Goal: Task Accomplishment & Management: Complete application form

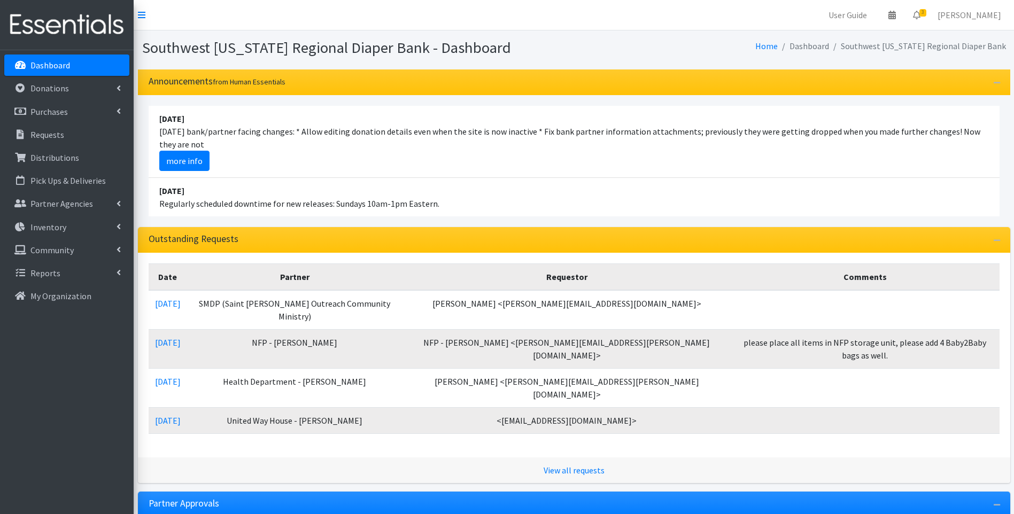
click at [421, 203] on li "[DATE] Regularly scheduled downtime for new releases: Sundays 10am-1pm Eastern." at bounding box center [574, 197] width 851 height 38
click at [29, 91] on link "Donations" at bounding box center [66, 88] width 125 height 21
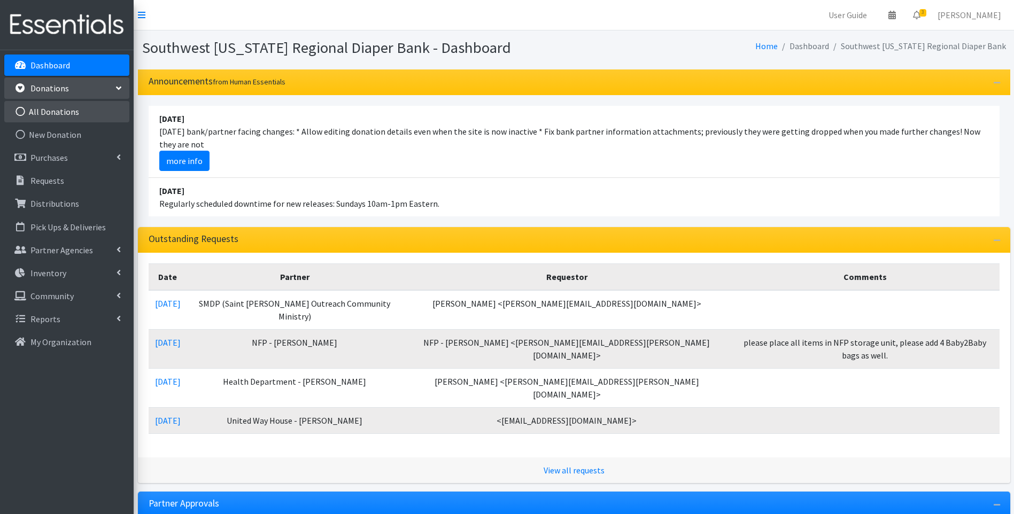
click at [70, 113] on link "All Donations" at bounding box center [66, 111] width 125 height 21
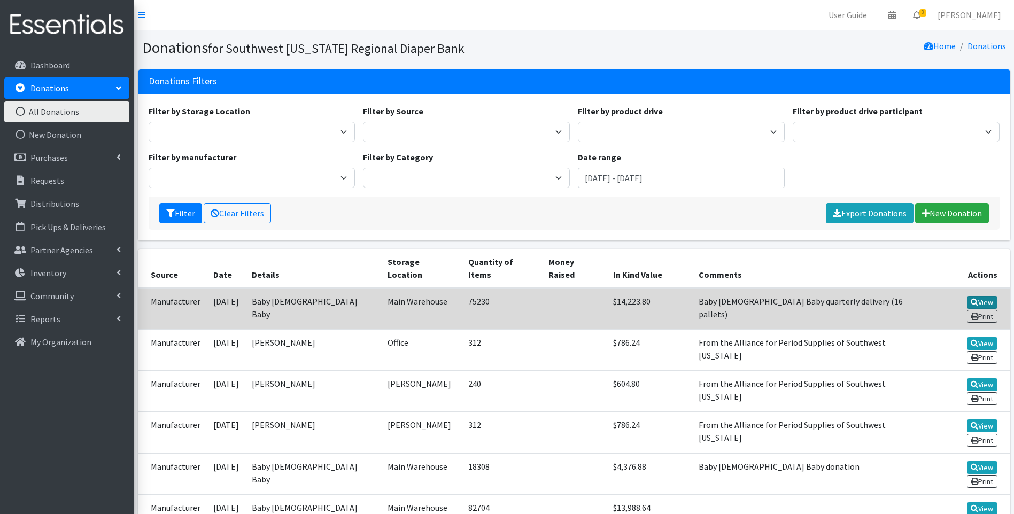
click at [967, 296] on link "View" at bounding box center [982, 302] width 30 height 13
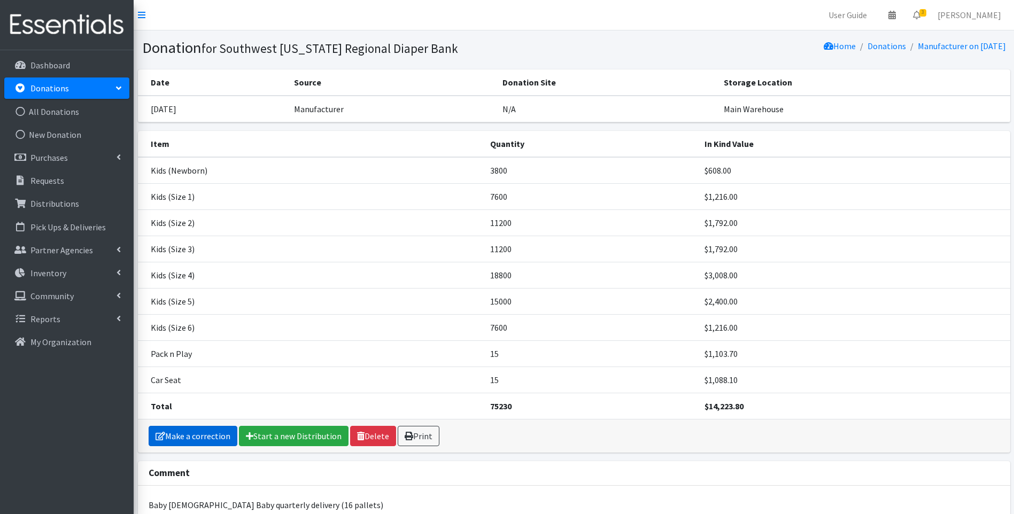
click at [167, 445] on link "Make a correction" at bounding box center [193, 436] width 89 height 20
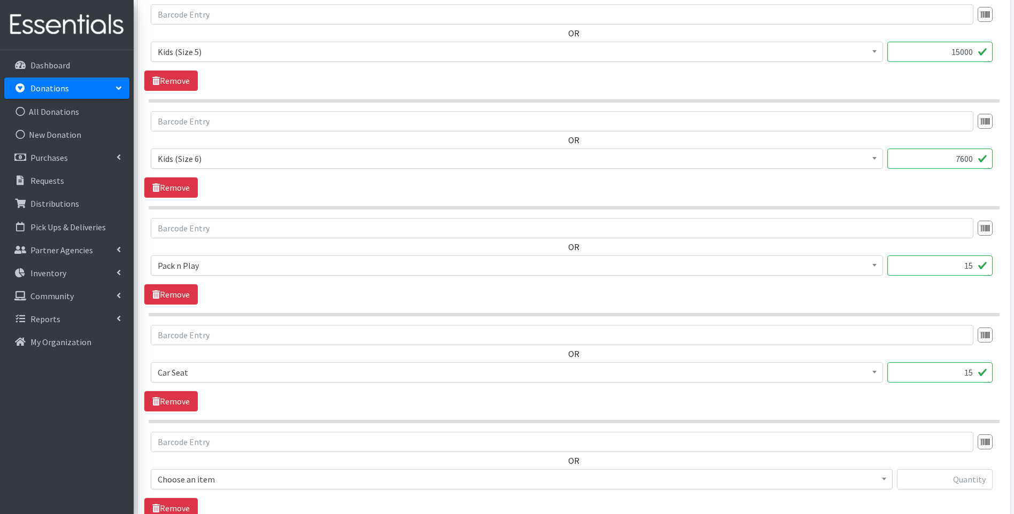
scroll to position [1069, 0]
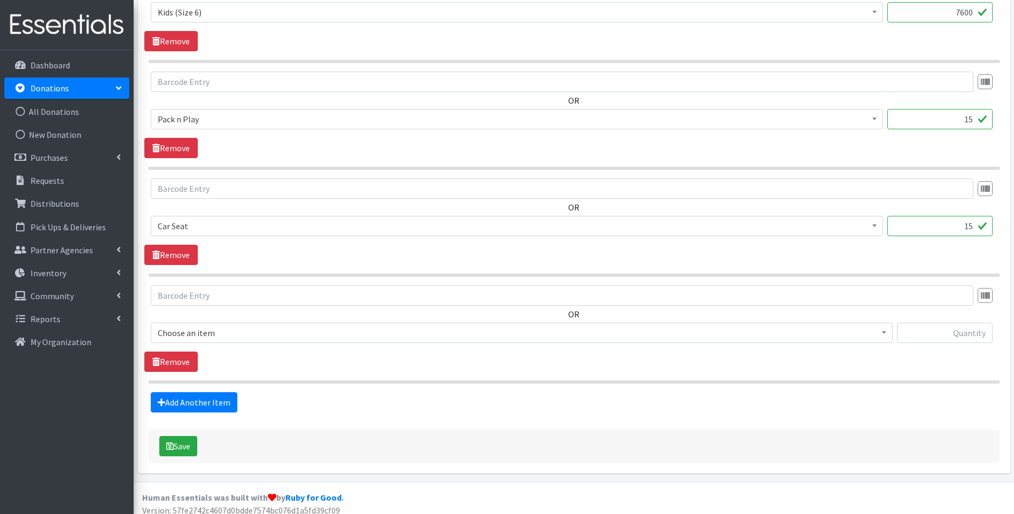
click at [208, 337] on span "Choose an item" at bounding box center [522, 333] width 728 height 15
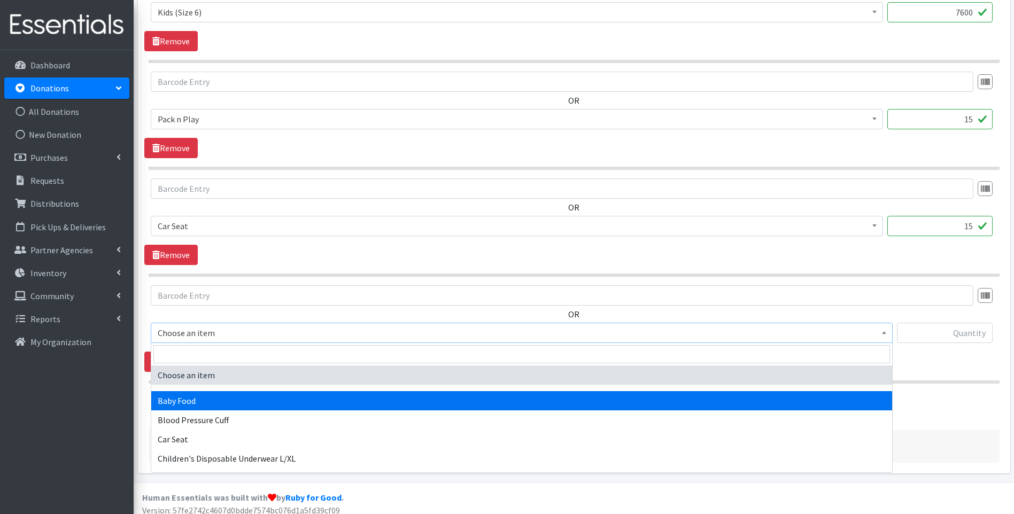
select select "13740"
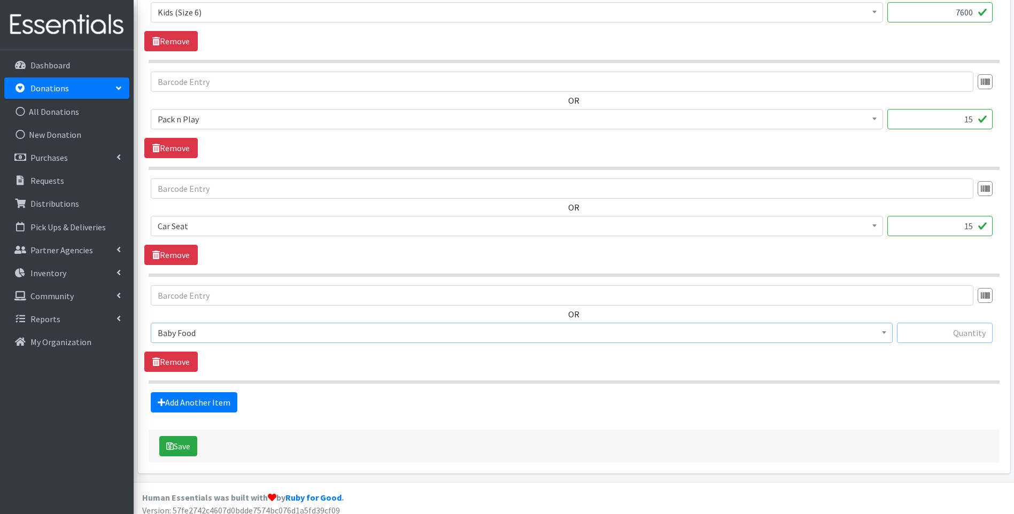
click at [920, 335] on input "text" at bounding box center [945, 333] width 96 height 20
type input "100"
click at [226, 405] on link "Add Another Item" at bounding box center [194, 402] width 87 height 20
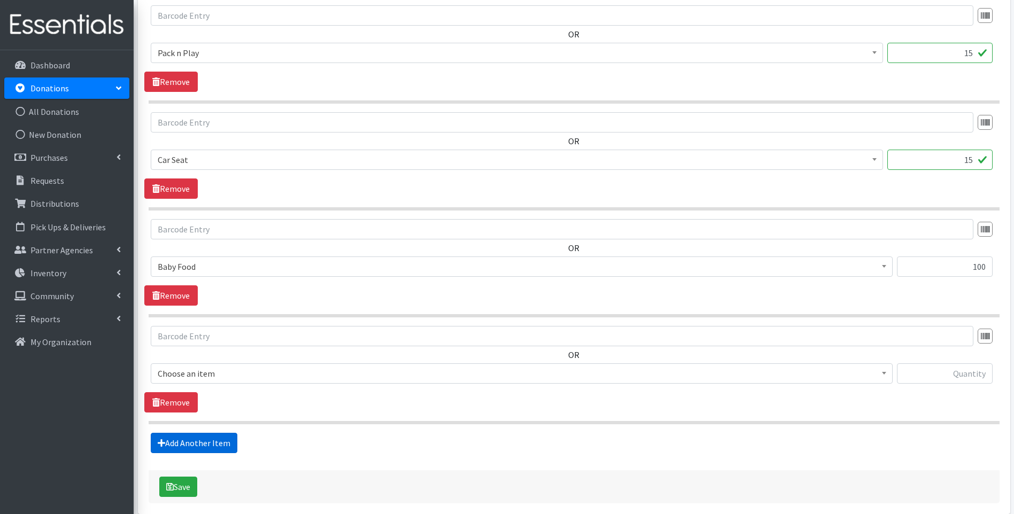
scroll to position [1184, 0]
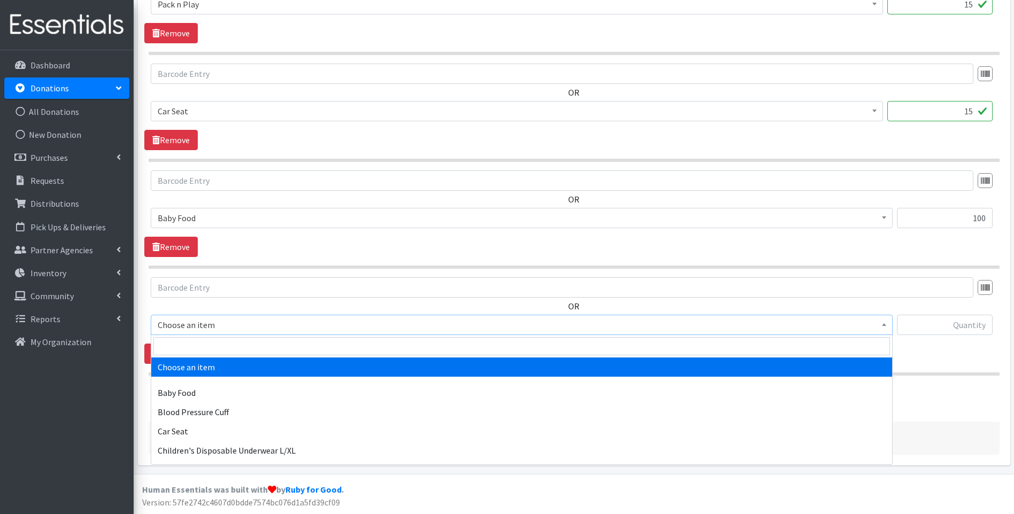
click at [238, 321] on span "Choose an item" at bounding box center [522, 325] width 728 height 15
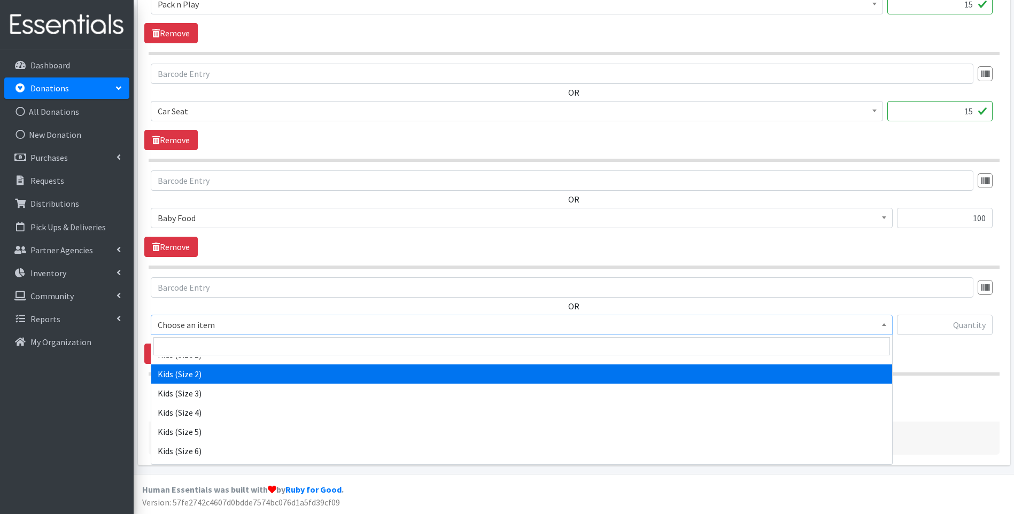
scroll to position [361, 0]
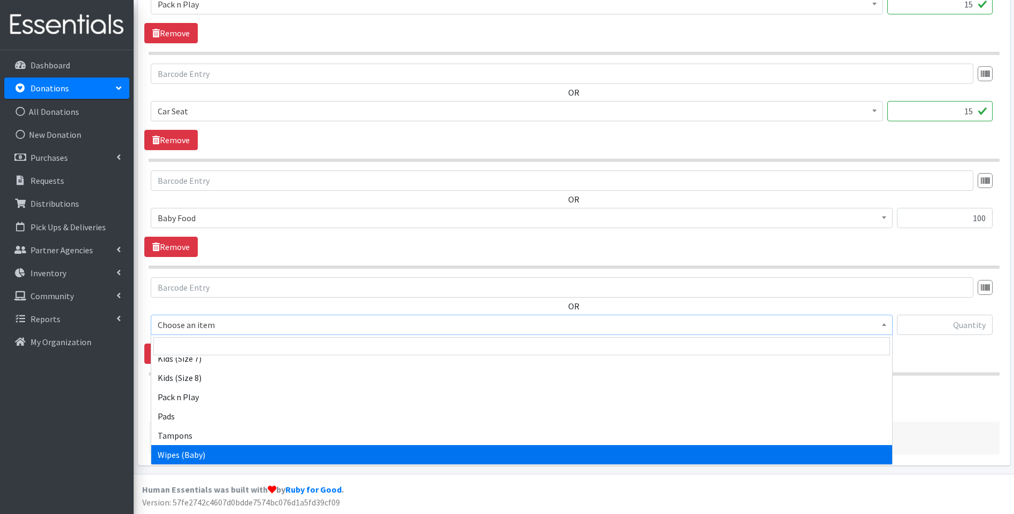
select select "10041"
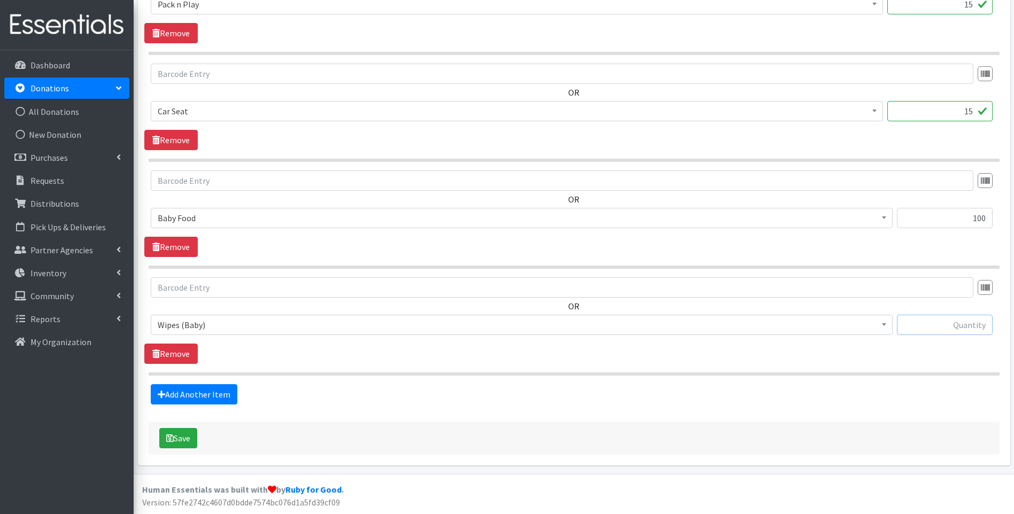
click at [916, 324] on input "text" at bounding box center [945, 325] width 96 height 20
type input "800"
click at [278, 426] on div "Save" at bounding box center [574, 438] width 851 height 33
click at [184, 436] on button "Save" at bounding box center [178, 438] width 38 height 20
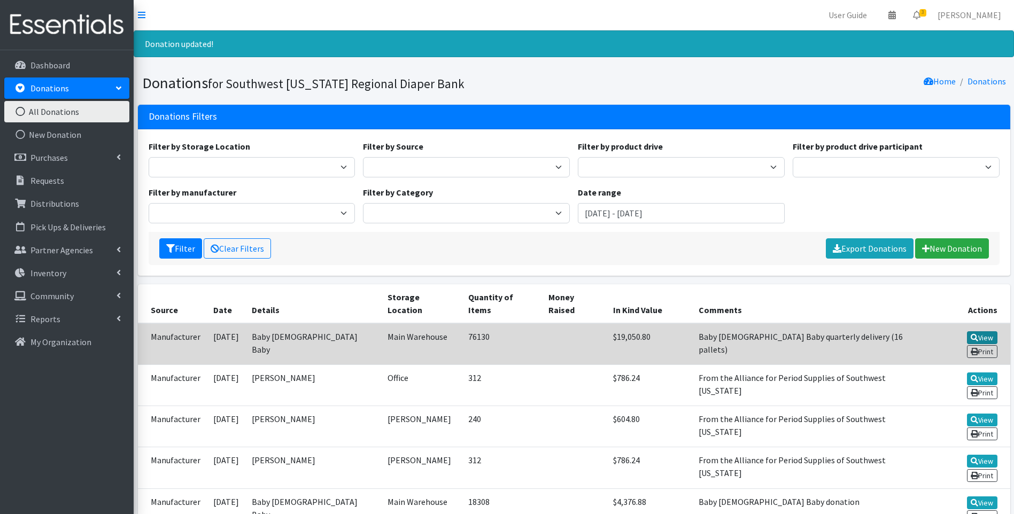
click at [971, 334] on icon at bounding box center [974, 337] width 7 height 7
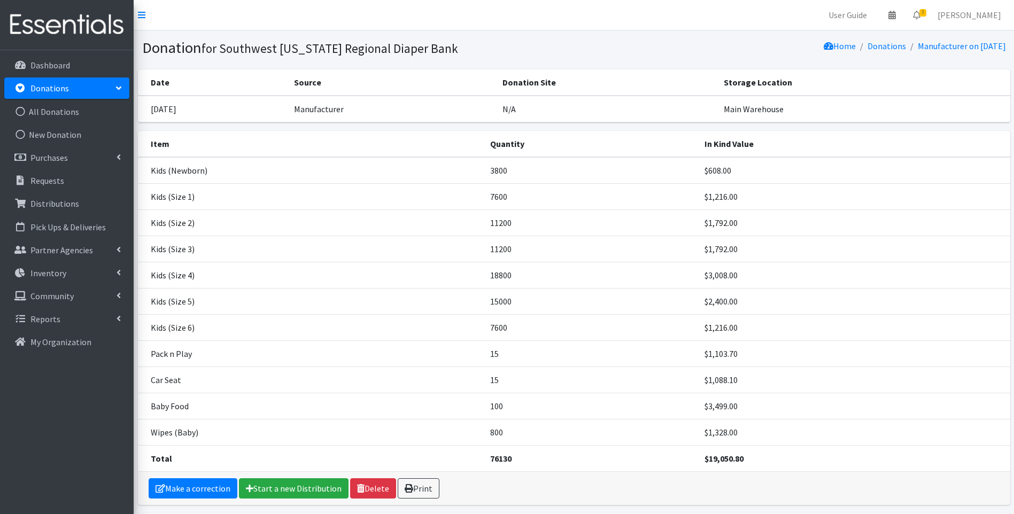
click at [68, 28] on img at bounding box center [66, 25] width 125 height 36
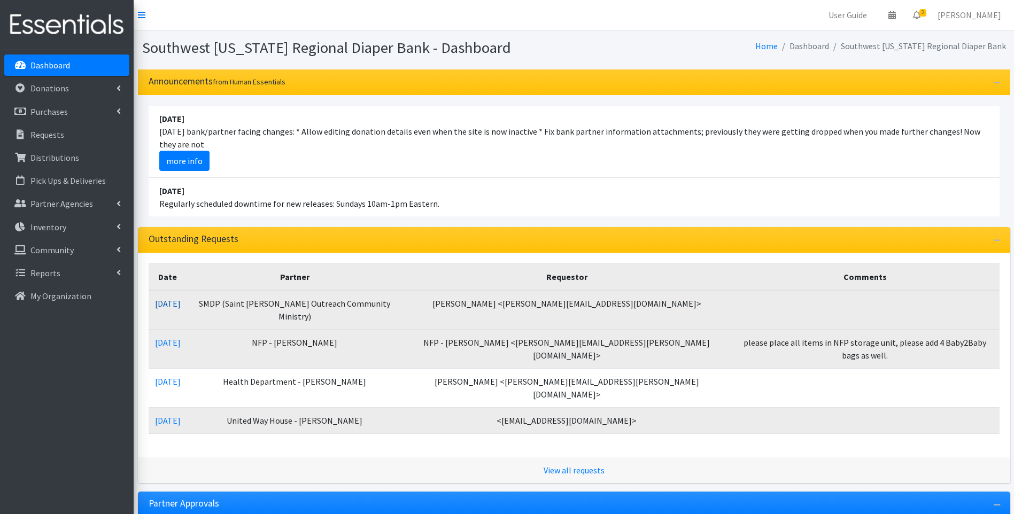
click at [177, 304] on link "08/08/2025" at bounding box center [168, 303] width 26 height 11
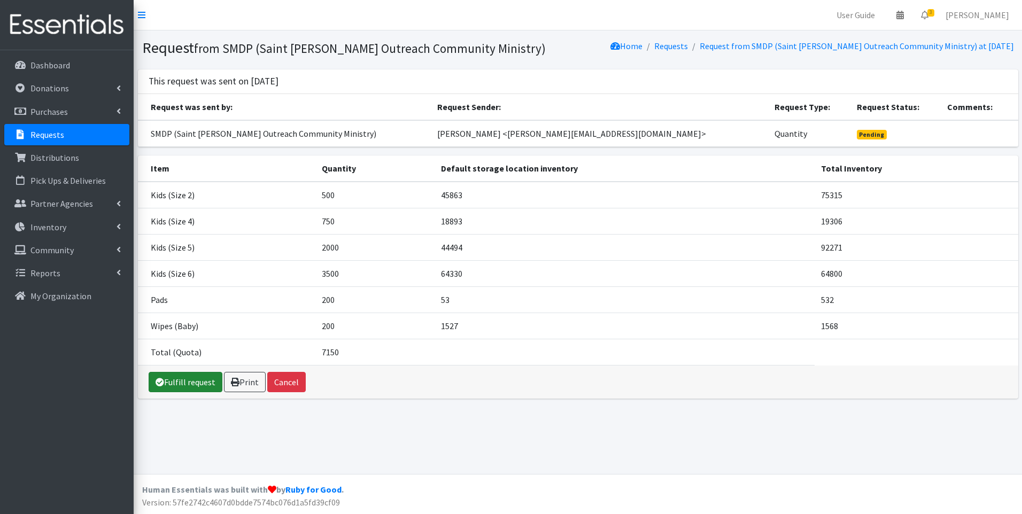
click at [200, 377] on link "Fulfill request" at bounding box center [186, 382] width 74 height 20
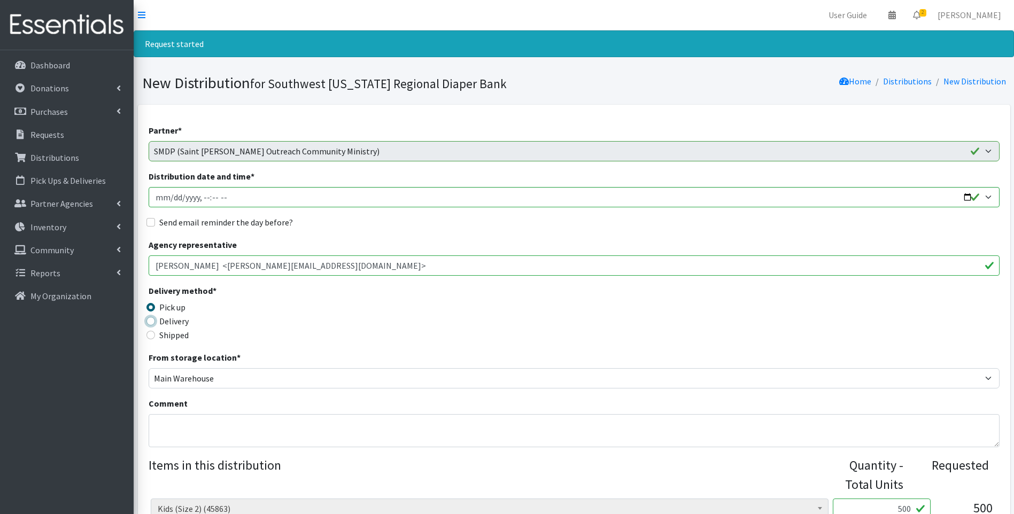
click at [150, 323] on input "Delivery" at bounding box center [150, 321] width 9 height 9
radio input "true"
click at [964, 196] on input "Distribution date and time *" at bounding box center [574, 197] width 851 height 20
type input "[DATE]T11:00"
click at [372, 314] on div "Delivery method * Pick up Delivery Shipped Shipping cost" at bounding box center [574, 317] width 851 height 67
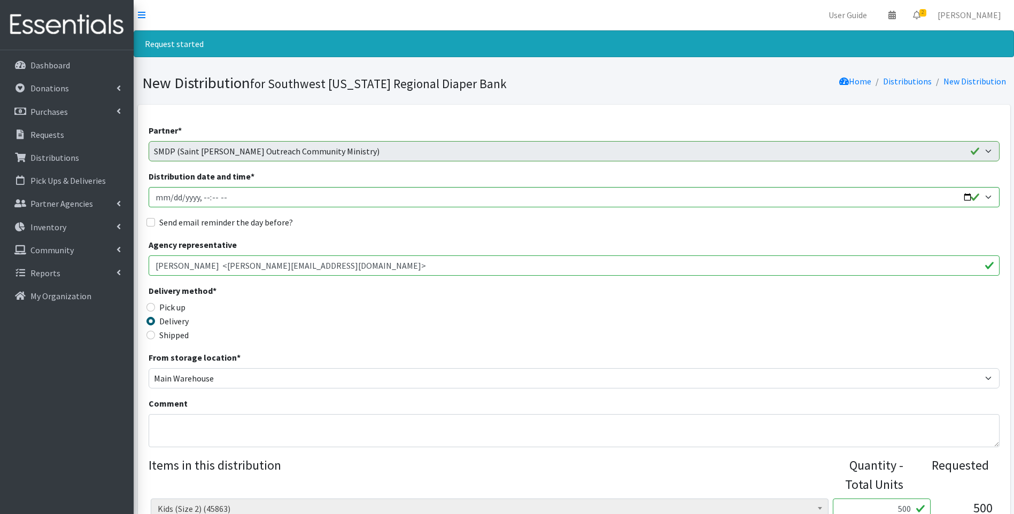
click at [702, 264] on input "[PERSON_NAME] <[PERSON_NAME][EMAIL_ADDRESS][DOMAIN_NAME]>" at bounding box center [574, 266] width 851 height 20
click at [357, 265] on input "[PERSON_NAME] <[PERSON_NAME][EMAIL_ADDRESS][DOMAIN_NAME]>" at bounding box center [574, 266] width 851 height 20
paste input "[EMAIL_ADDRESS][DOMAIN_NAME]"
drag, startPoint x: 286, startPoint y: 263, endPoint x: 145, endPoint y: 252, distance: 141.6
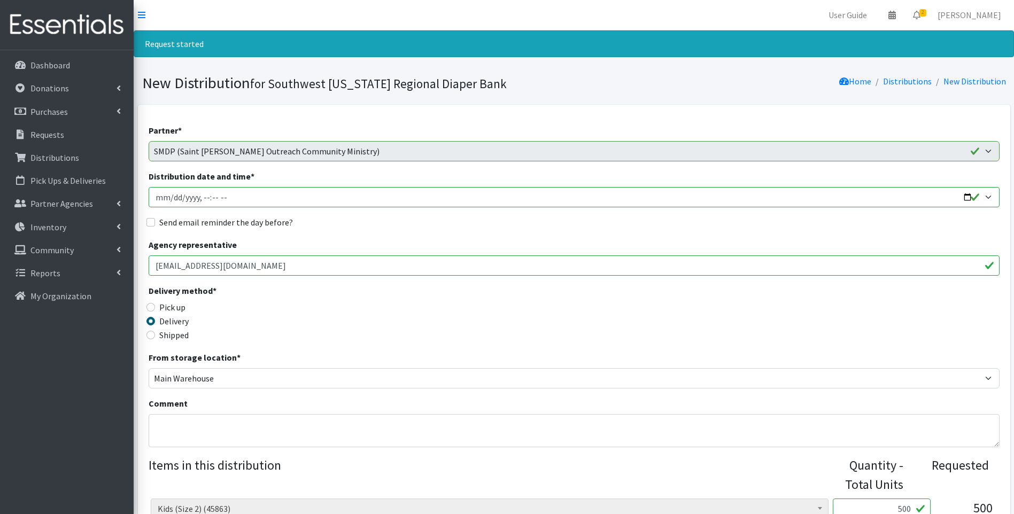
type input "[EMAIL_ADDRESS][DOMAIN_NAME]"
click at [270, 313] on div "Pick up" at bounding box center [255, 307] width 213 height 13
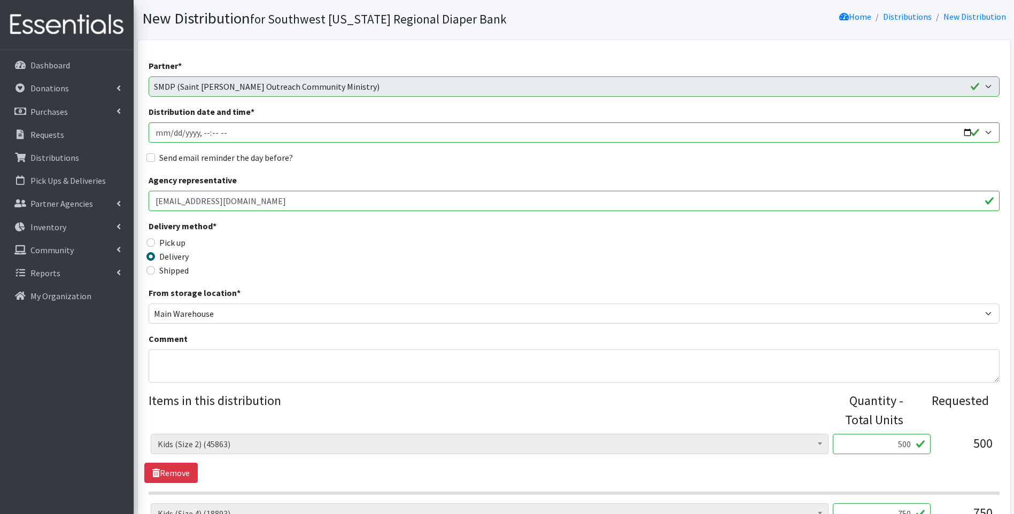
scroll to position [143, 0]
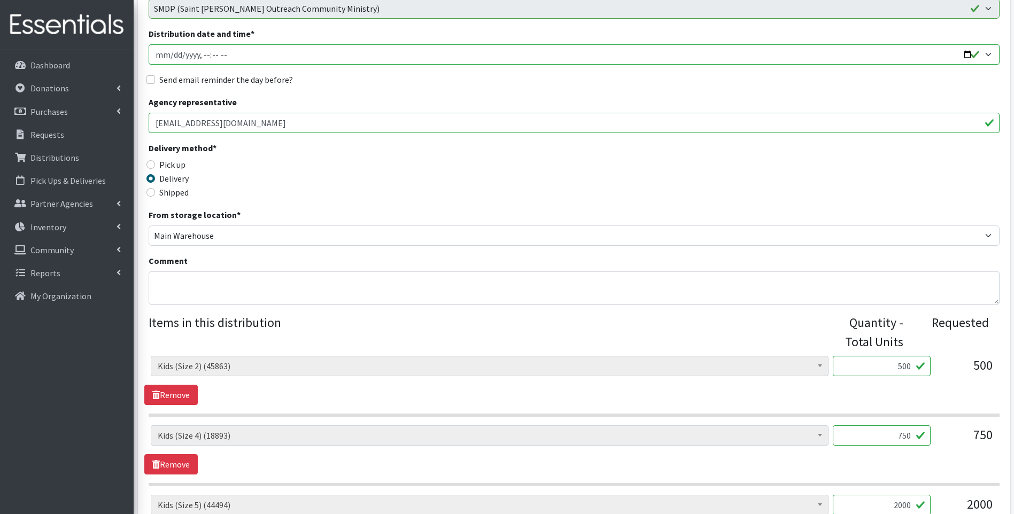
drag, startPoint x: 889, startPoint y: 368, endPoint x: 1041, endPoint y: 350, distance: 153.5
click at [1014, 350] on html "User Guide 0 Pick-ups remaining this week View Calendar 2 2 Requests 0 Partner …" at bounding box center [507, 380] width 1014 height 1046
type input "600"
click at [648, 330] on legend "Items in this distribution" at bounding box center [489, 330] width 681 height 34
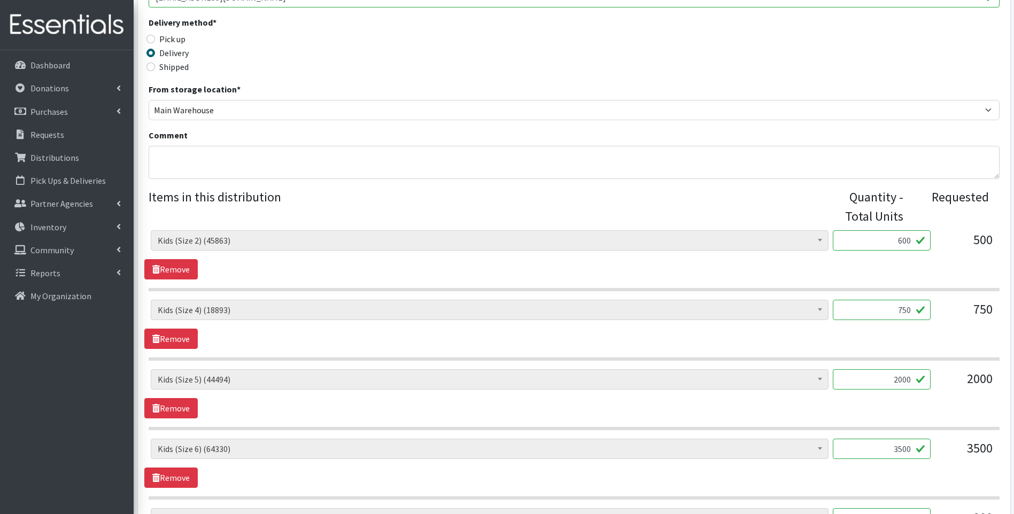
scroll to position [285, 0]
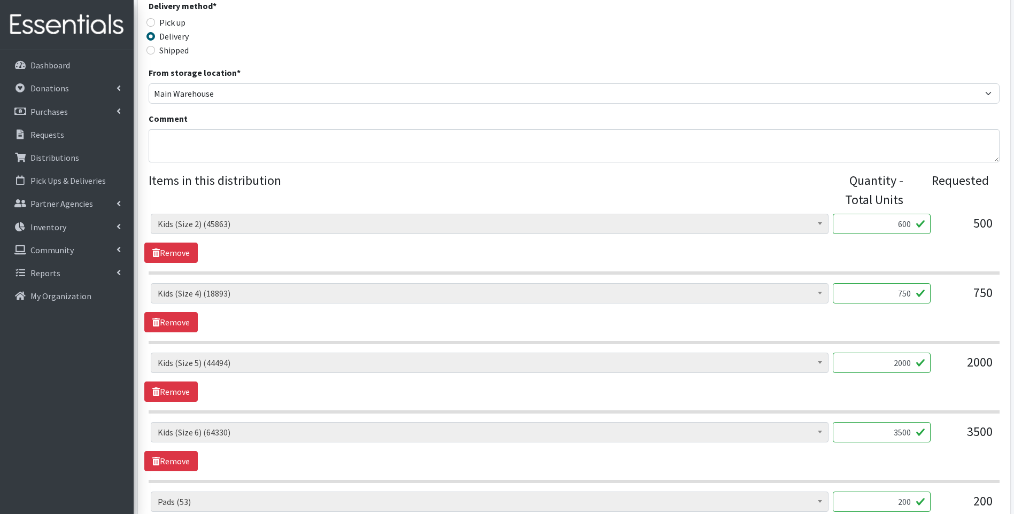
drag, startPoint x: 893, startPoint y: 291, endPoint x: 923, endPoint y: 298, distance: 30.1
click at [923, 298] on input "750" at bounding box center [882, 293] width 98 height 20
type input "800"
drag, startPoint x: 898, startPoint y: 430, endPoint x: 926, endPoint y: 419, distance: 30.3
click at [926, 419] on div "Baby Food (2790) Blood Pressure Cuff (0) Car Seat (30) Children's Disposable Un…" at bounding box center [574, 418] width 851 height 408
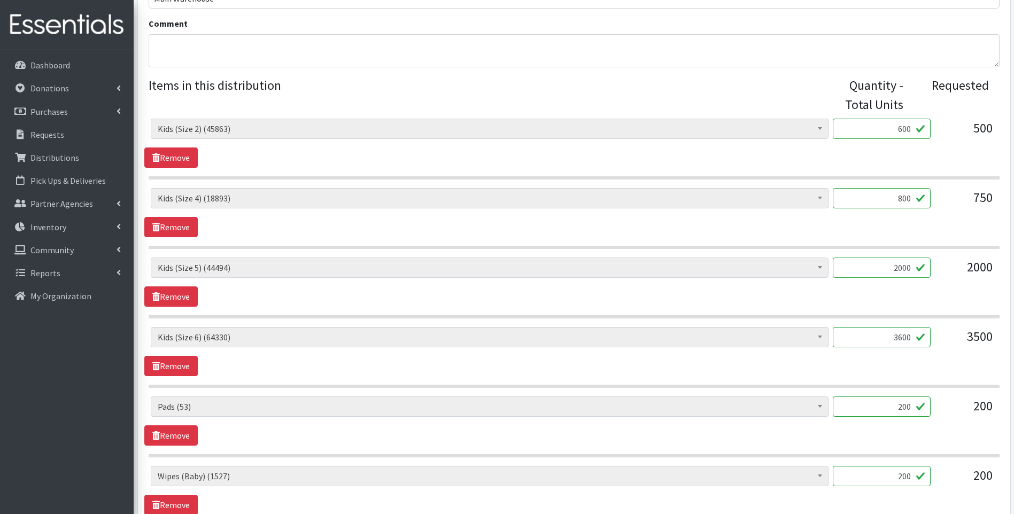
scroll to position [392, 0]
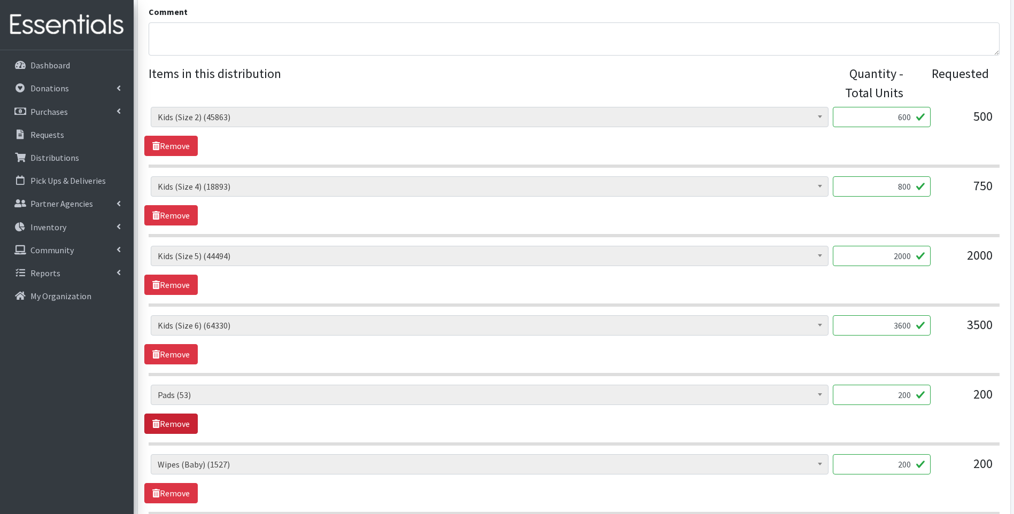
type input "3600"
click at [159, 421] on link "Remove" at bounding box center [170, 424] width 53 height 20
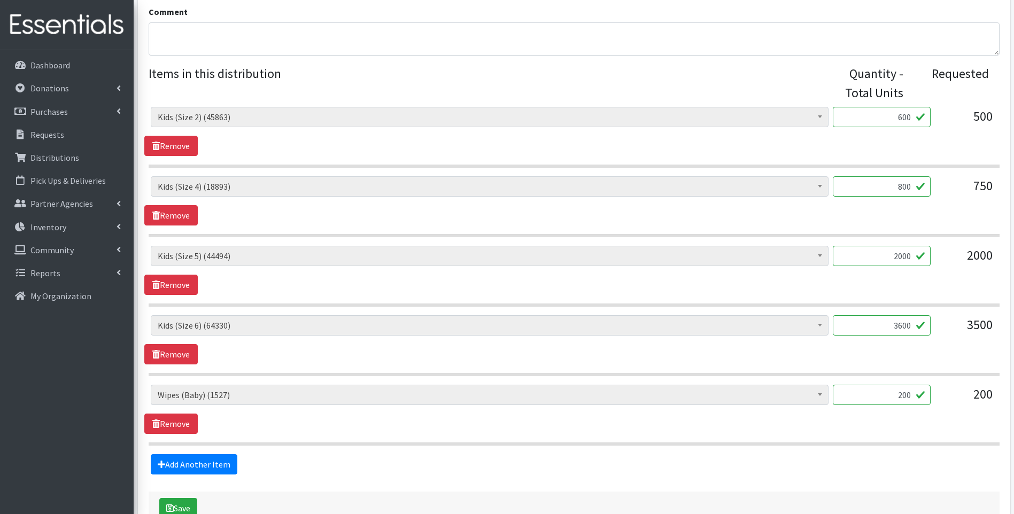
drag, startPoint x: 889, startPoint y: 396, endPoint x: 929, endPoint y: 393, distance: 39.6
click at [929, 393] on input "200" at bounding box center [882, 395] width 98 height 20
type input "60"
click at [361, 450] on fieldset "Items in this distribution Quantity - Total Units Requested Baby Food (2790) Bl…" at bounding box center [574, 269] width 851 height 411
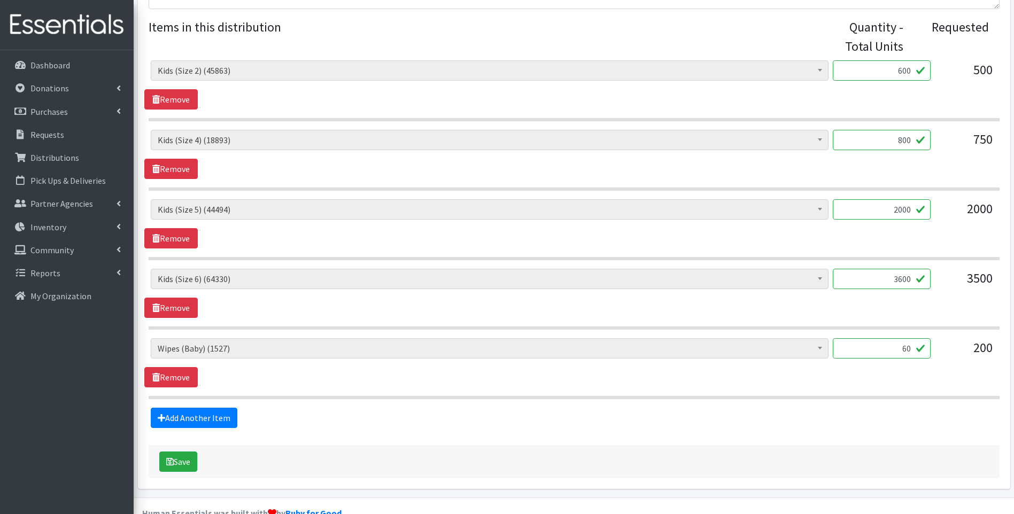
scroll to position [462, 0]
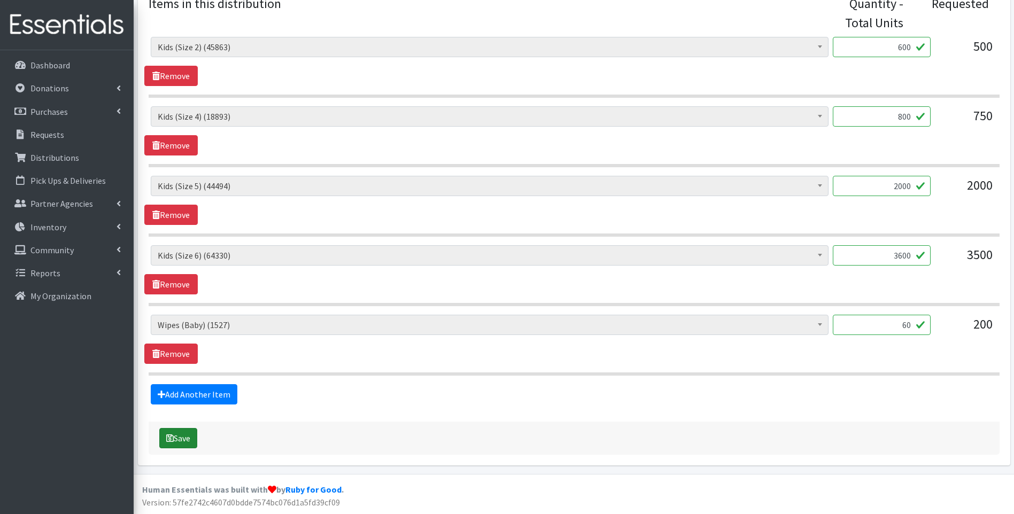
click at [180, 436] on button "Save" at bounding box center [178, 438] width 38 height 20
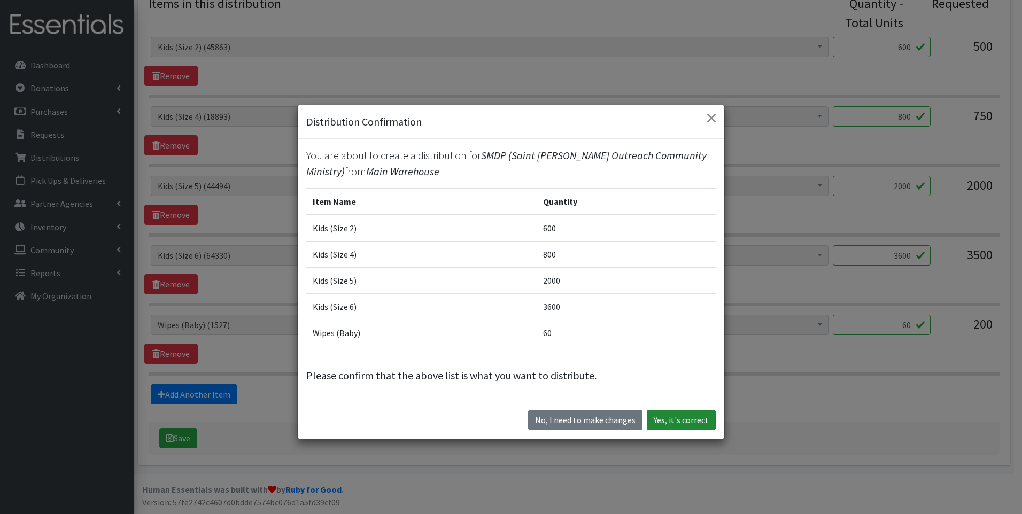
click at [679, 423] on button "Yes, it's correct" at bounding box center [681, 420] width 69 height 20
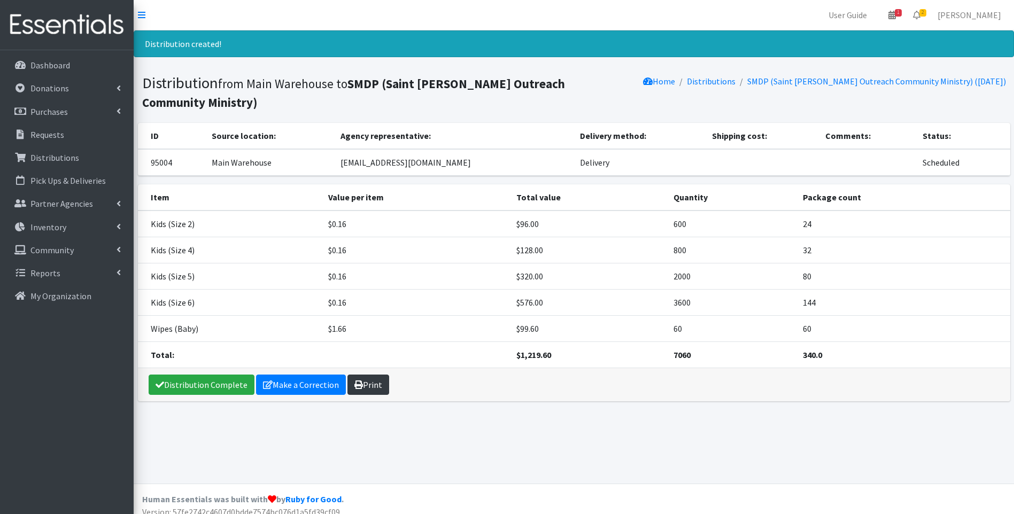
click at [358, 384] on icon at bounding box center [358, 385] width 9 height 9
click at [173, 381] on link "Distribution Complete" at bounding box center [202, 385] width 106 height 20
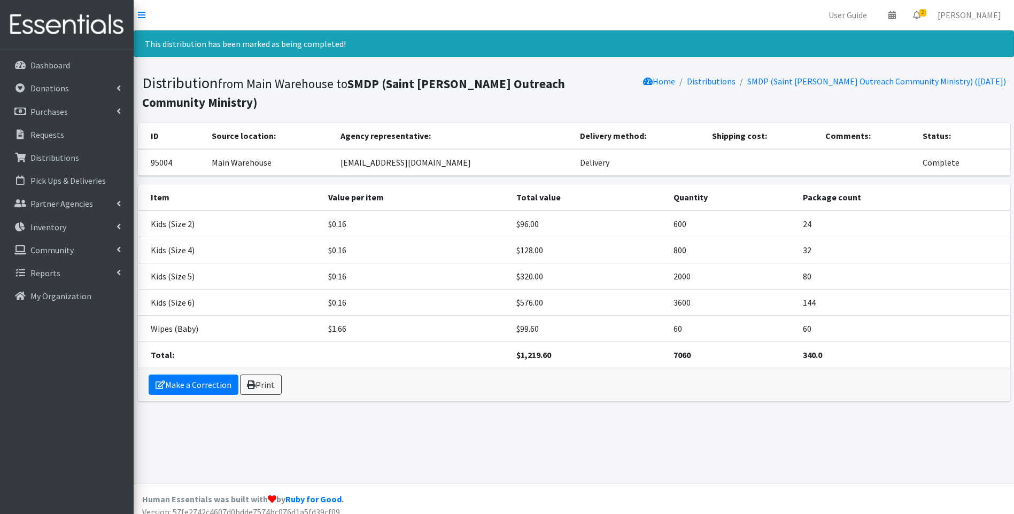
click at [76, 20] on img at bounding box center [66, 25] width 125 height 36
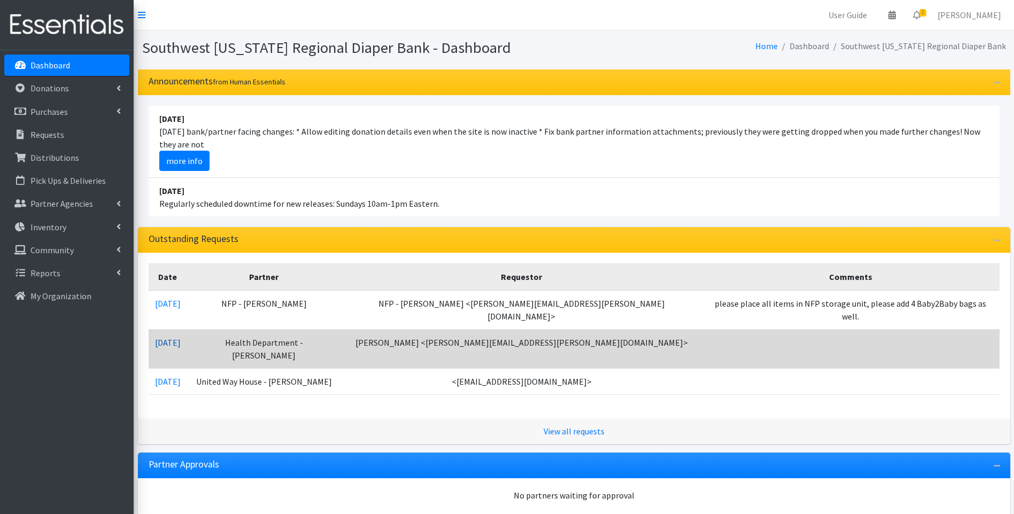
click at [169, 337] on link "08/05/2025" at bounding box center [168, 342] width 26 height 11
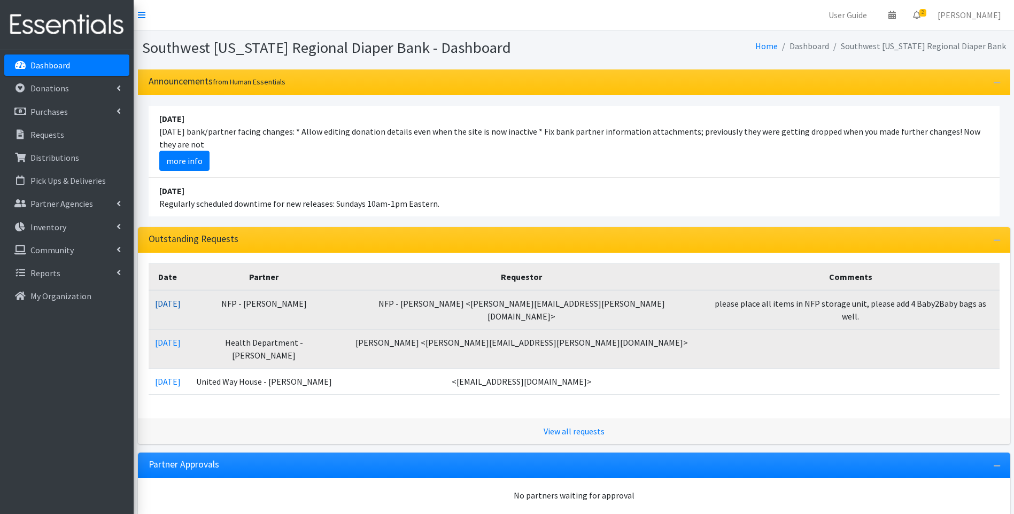
click at [181, 306] on link "08/06/2025" at bounding box center [168, 303] width 26 height 11
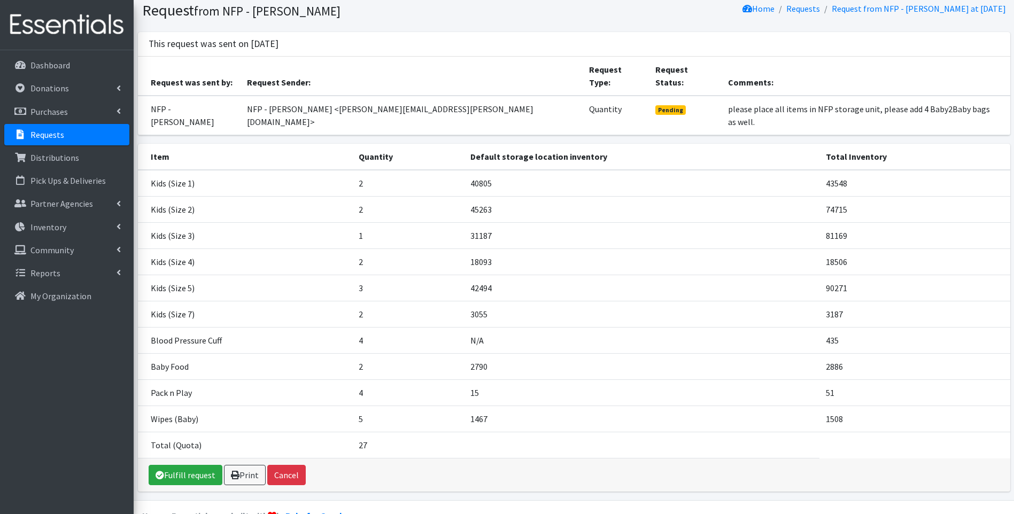
scroll to position [38, 0]
